Goal: Find specific page/section: Find specific page/section

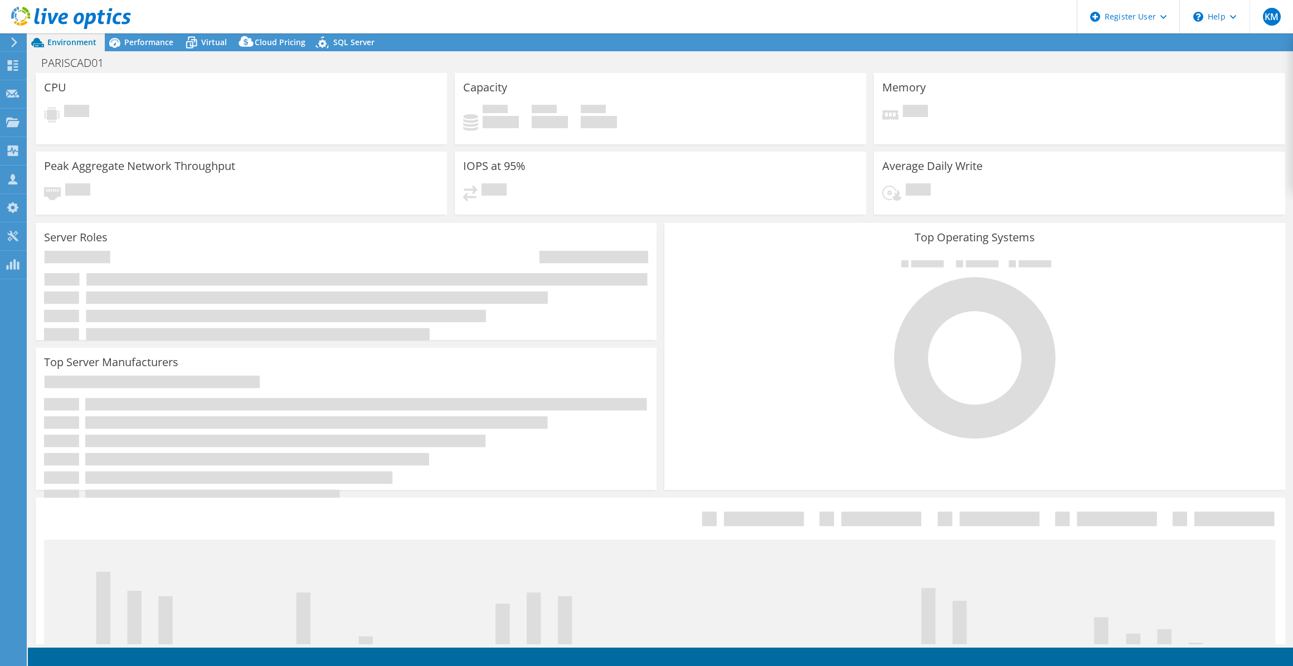
select select "USD"
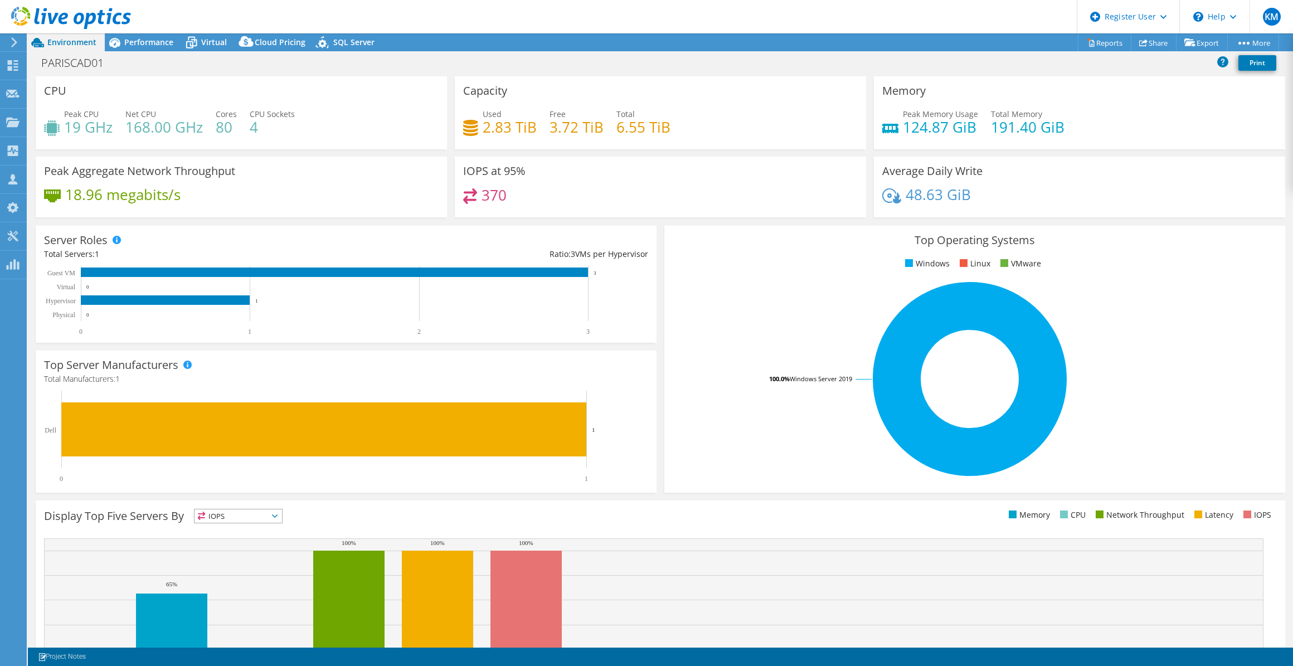
click at [543, 234] on div "Server Roles Physical Servers represent bare metal servers that were targets of…" at bounding box center [346, 284] width 621 height 117
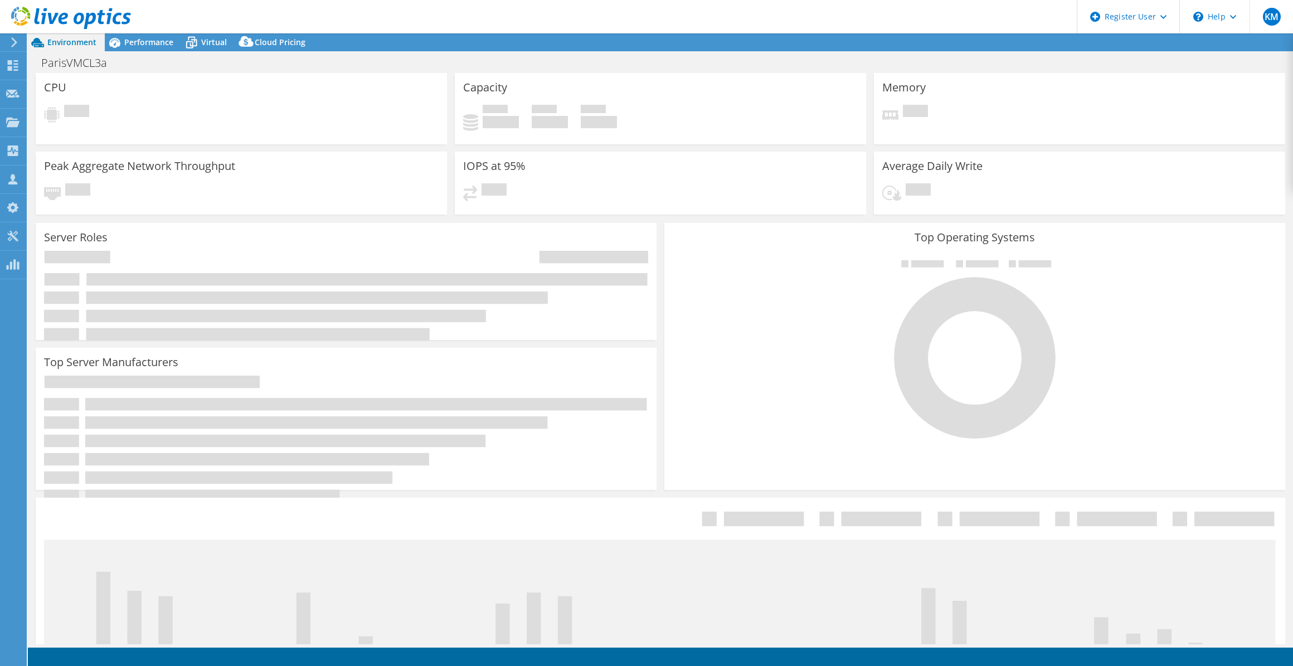
select select "USEast"
select select "USD"
